Goal: Task Accomplishment & Management: Use online tool/utility

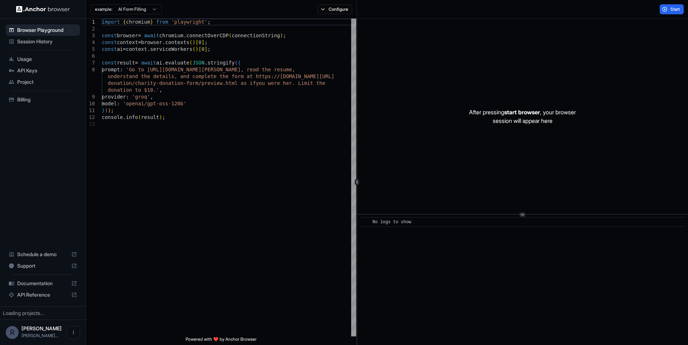
click at [37, 44] on span "Session History" at bounding box center [47, 41] width 60 height 7
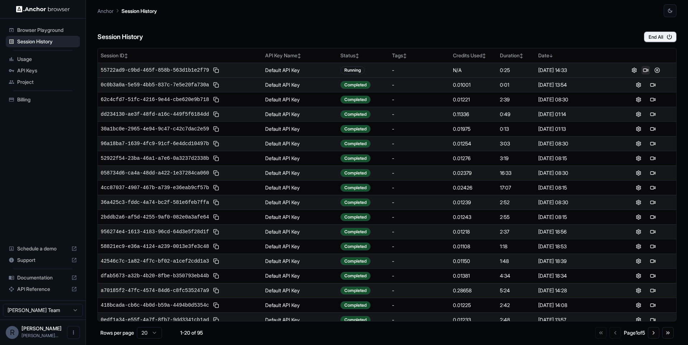
click at [644, 69] on button at bounding box center [645, 70] width 9 height 9
click at [658, 72] on button at bounding box center [657, 70] width 9 height 9
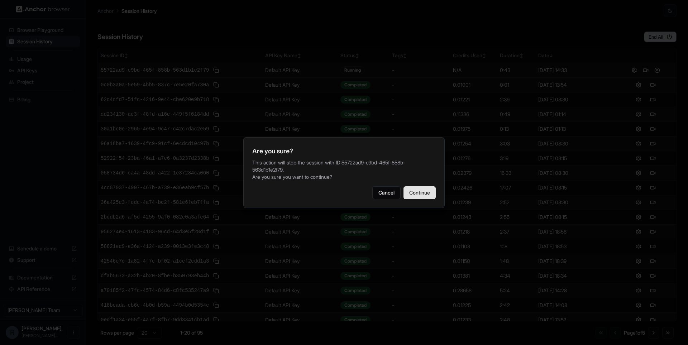
click at [415, 186] on button "Continue" at bounding box center [419, 192] width 32 height 13
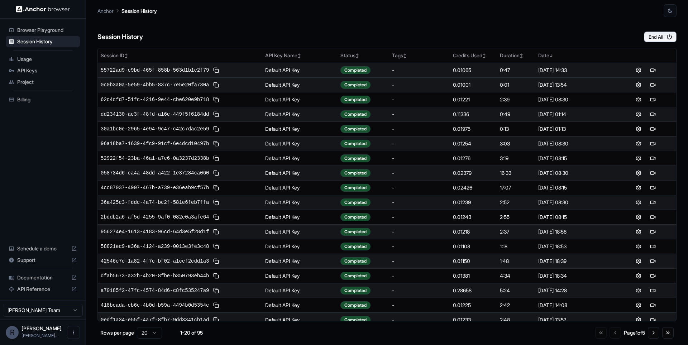
click at [57, 30] on span "Browser Playground" at bounding box center [47, 30] width 60 height 7
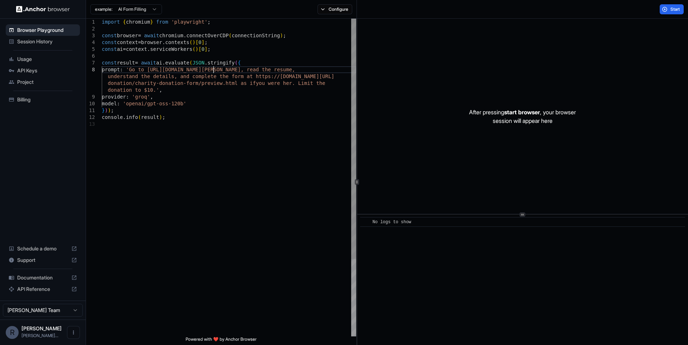
click at [213, 66] on div "import { chromium } from 'playwright' ; const browser = await chromium . connec…" at bounding box center [229, 229] width 254 height 420
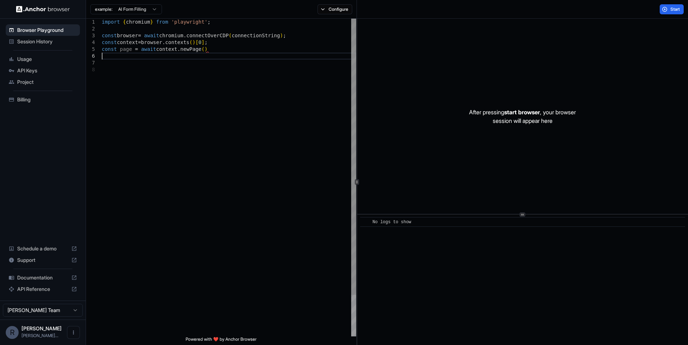
scroll to position [41, 0]
click at [228, 114] on div "import { chromium } from 'playwright' ; const browser = await chromium . connec…" at bounding box center [229, 205] width 254 height 372
click at [334, 16] on div "example: AI Form Filling Configure" at bounding box center [221, 9] width 271 height 19
click at [334, 11] on button "Configure" at bounding box center [334, 9] width 35 height 10
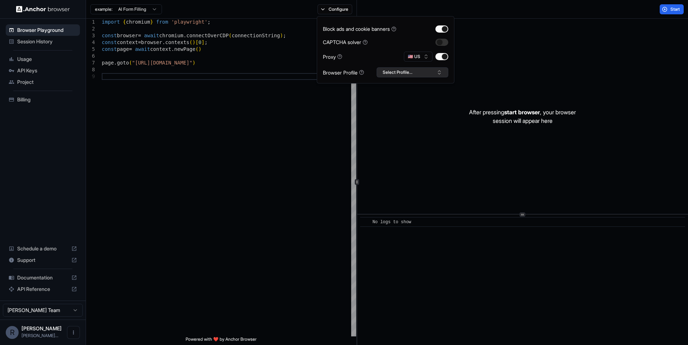
click at [432, 68] on button "Select Profile..." at bounding box center [413, 72] width 72 height 10
click at [423, 96] on div "remofy_prod" at bounding box center [412, 99] width 68 height 10
click at [335, 71] on div "Browser Profile" at bounding box center [343, 73] width 41 height 8
click at [442, 45] on button "button" at bounding box center [441, 42] width 13 height 7
click at [298, 139] on div "import { chromium } from 'playwright' ; const browser = await chromium . connec…" at bounding box center [229, 205] width 254 height 372
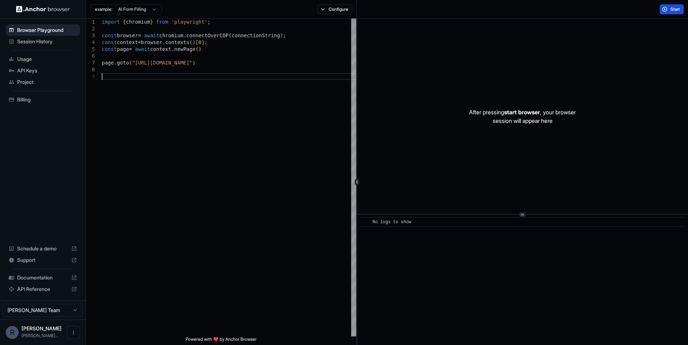
click at [670, 5] on button "Start" at bounding box center [672, 9] width 24 height 10
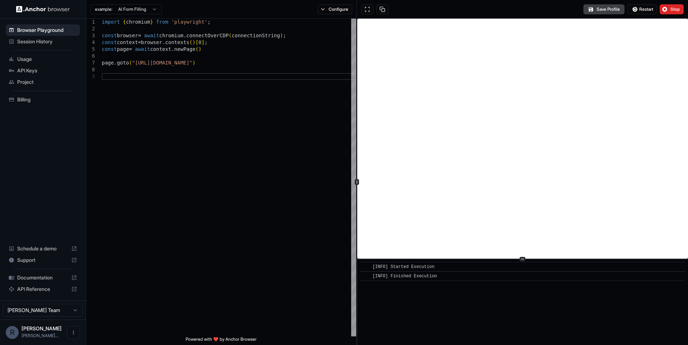
click at [553, 260] on div "​ [INFO] Started Execution ​ [INFO] Finished Execution" at bounding box center [522, 182] width 331 height 326
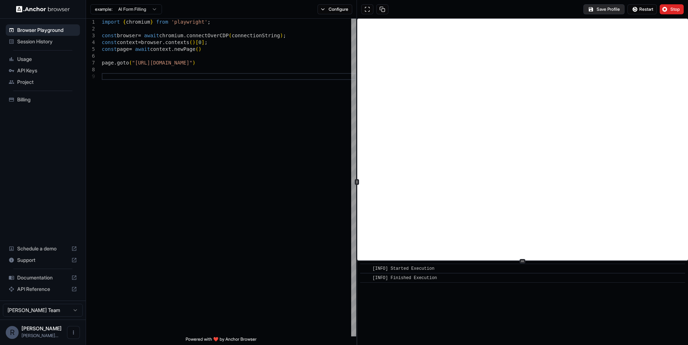
click at [602, 7] on button "Save Profile" at bounding box center [603, 9] width 41 height 10
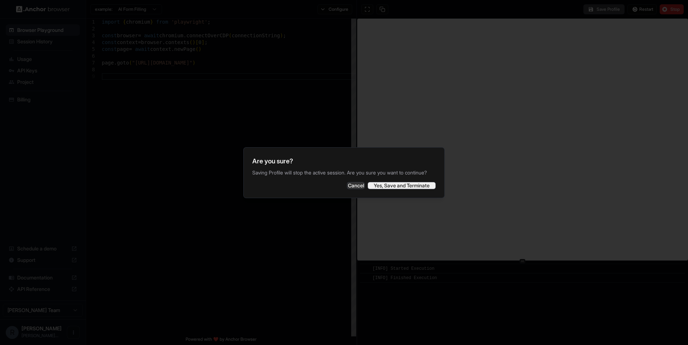
click at [410, 189] on button "Yes, Save and Terminate" at bounding box center [402, 185] width 68 height 7
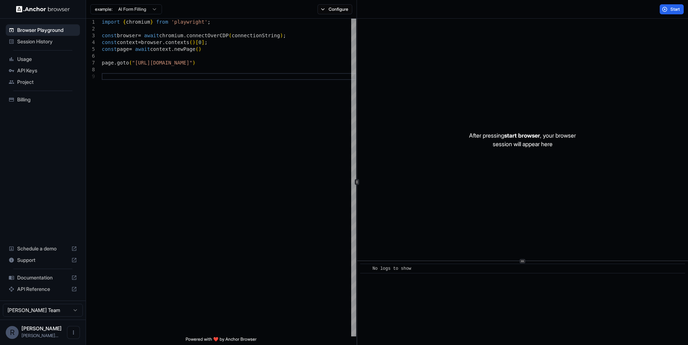
click at [24, 56] on span "Usage" at bounding box center [47, 59] width 60 height 7
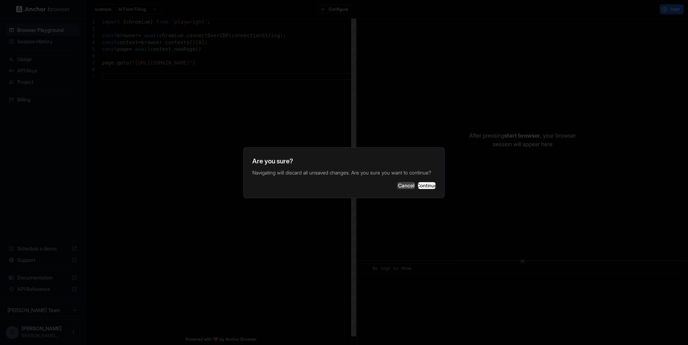
click at [397, 187] on button "Cancel" at bounding box center [406, 185] width 18 height 7
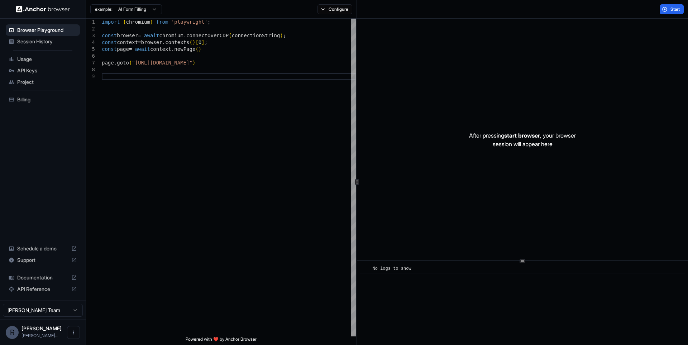
click at [19, 57] on span "Usage" at bounding box center [47, 59] width 60 height 7
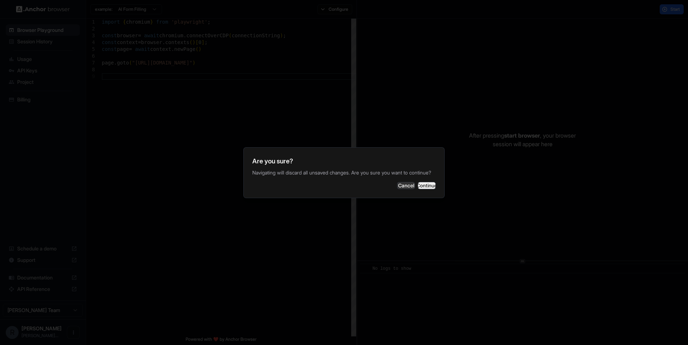
click at [418, 187] on button "Continue" at bounding box center [427, 185] width 18 height 7
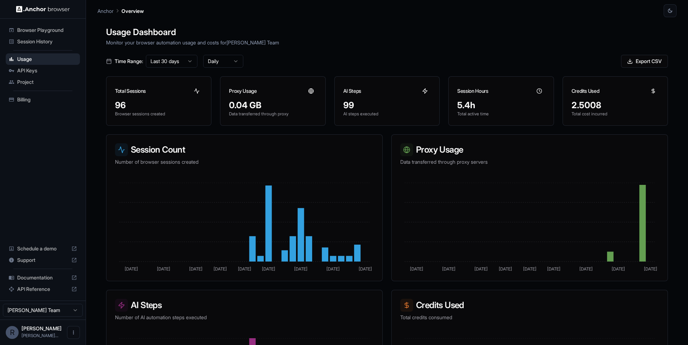
click at [41, 45] on div "Session History" at bounding box center [43, 41] width 74 height 11
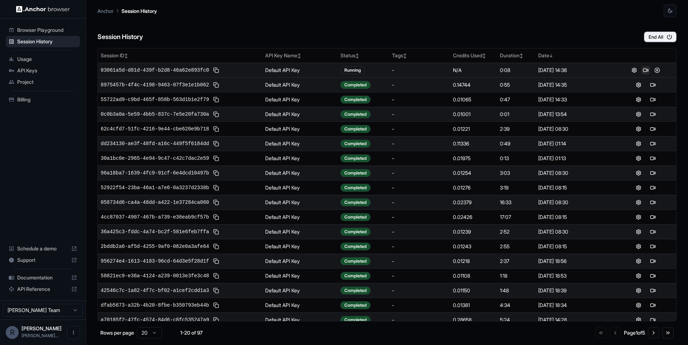
click at [643, 71] on button at bounding box center [645, 70] width 9 height 9
click at [658, 69] on button at bounding box center [657, 70] width 9 height 9
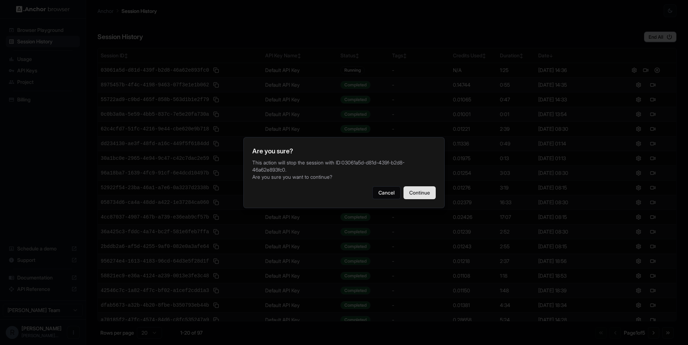
click at [430, 198] on button "Continue" at bounding box center [419, 192] width 32 height 13
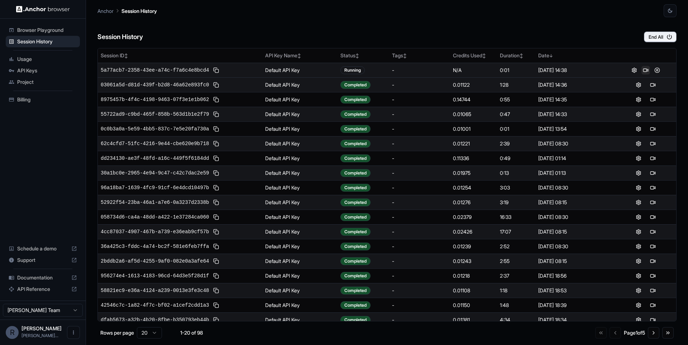
click at [648, 69] on button at bounding box center [645, 70] width 9 height 9
click at [651, 72] on button at bounding box center [652, 70] width 9 height 9
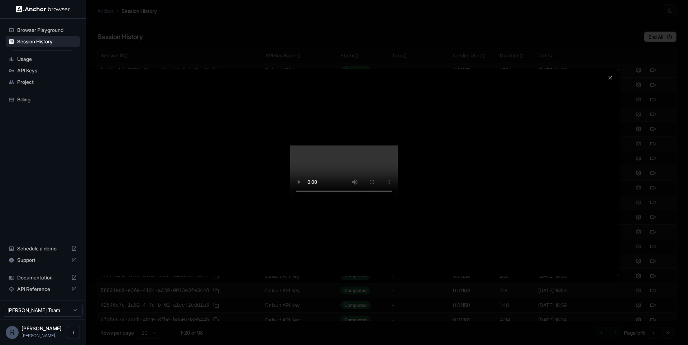
click at [606, 69] on div at bounding box center [344, 172] width 550 height 207
click at [611, 76] on icon "button" at bounding box center [610, 77] width 3 height 3
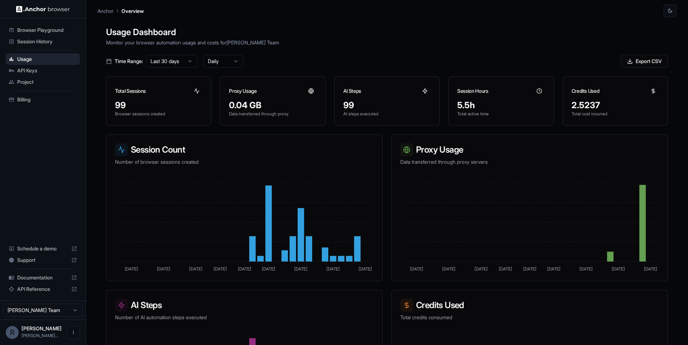
click at [45, 44] on span "Session History" at bounding box center [47, 41] width 60 height 7
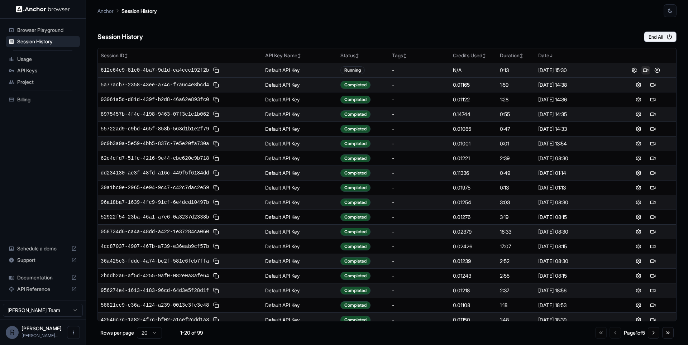
click at [642, 67] on button at bounding box center [645, 70] width 9 height 9
click at [661, 70] on button at bounding box center [657, 70] width 9 height 9
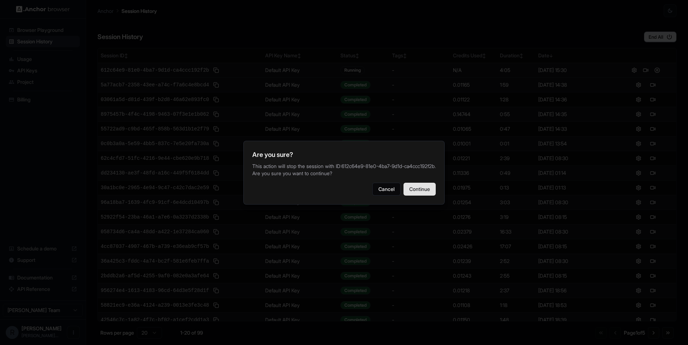
click at [427, 196] on button "Continue" at bounding box center [419, 189] width 32 height 13
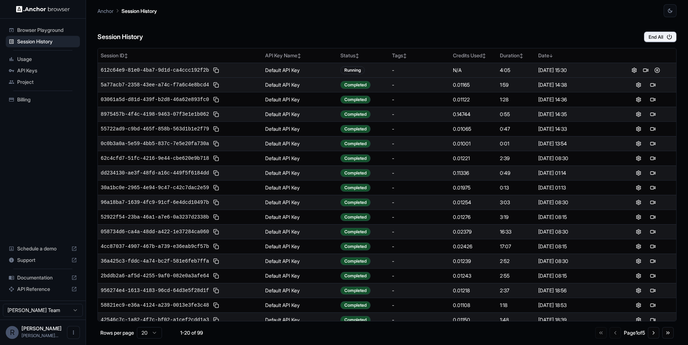
click at [540, 25] on div "Session History End All" at bounding box center [386, 29] width 579 height 25
click at [450, 38] on div "Session History End All" at bounding box center [386, 29] width 579 height 25
